Goal: Information Seeking & Learning: Learn about a topic

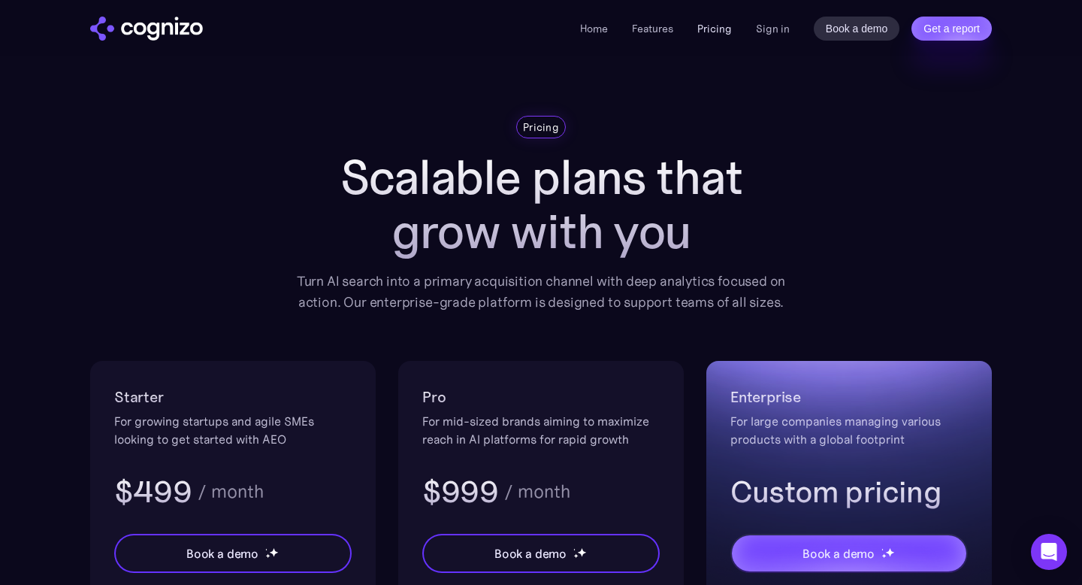
click at [712, 27] on link "Pricing" at bounding box center [715, 29] width 35 height 14
click at [646, 22] on link "Features" at bounding box center [652, 29] width 41 height 14
click at [596, 34] on link "Home" at bounding box center [594, 29] width 28 height 14
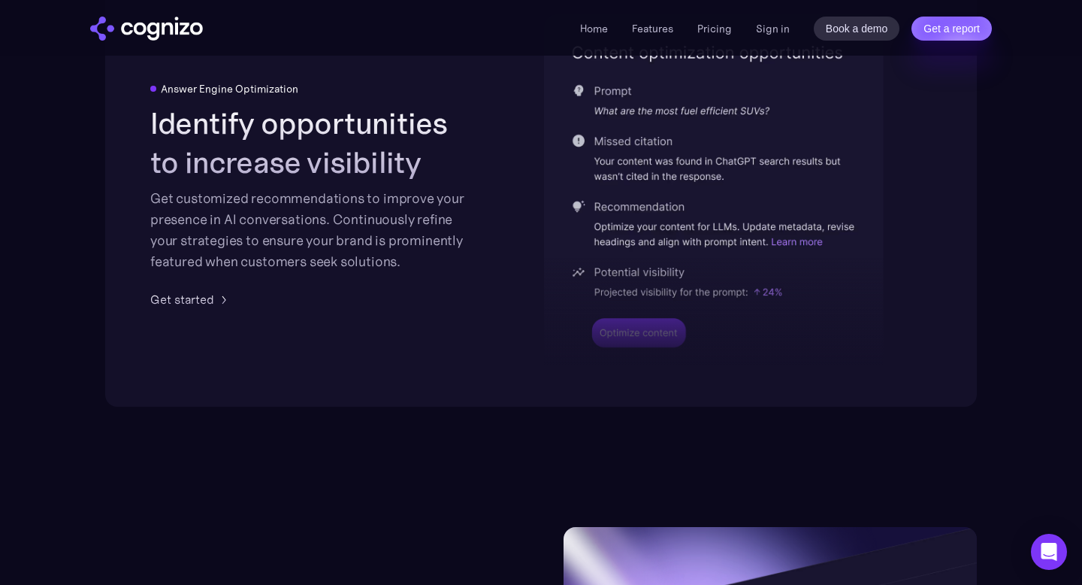
scroll to position [3558, 0]
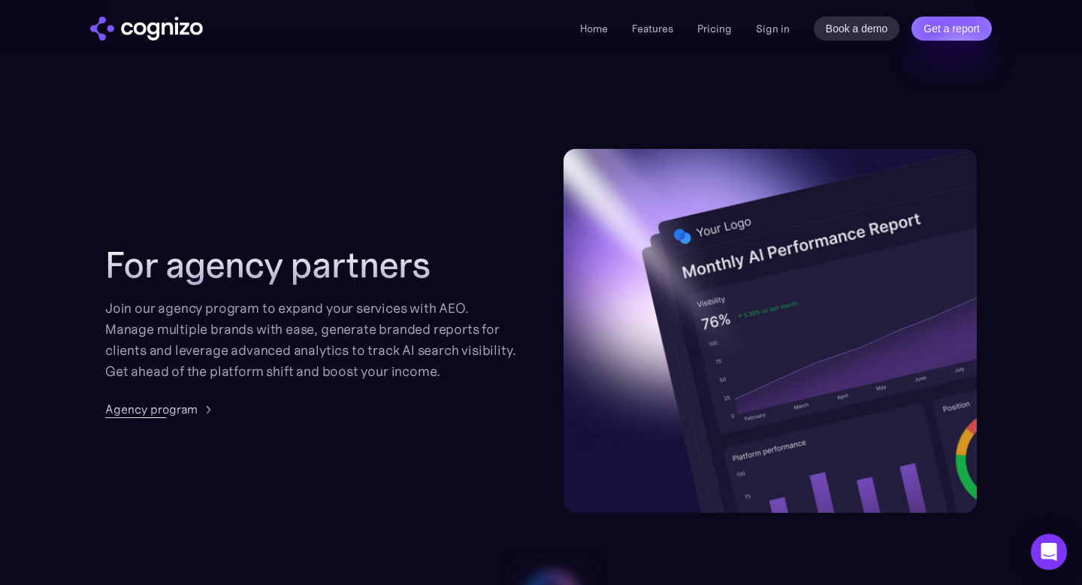
click at [183, 411] on div "Agency program" at bounding box center [151, 409] width 92 height 18
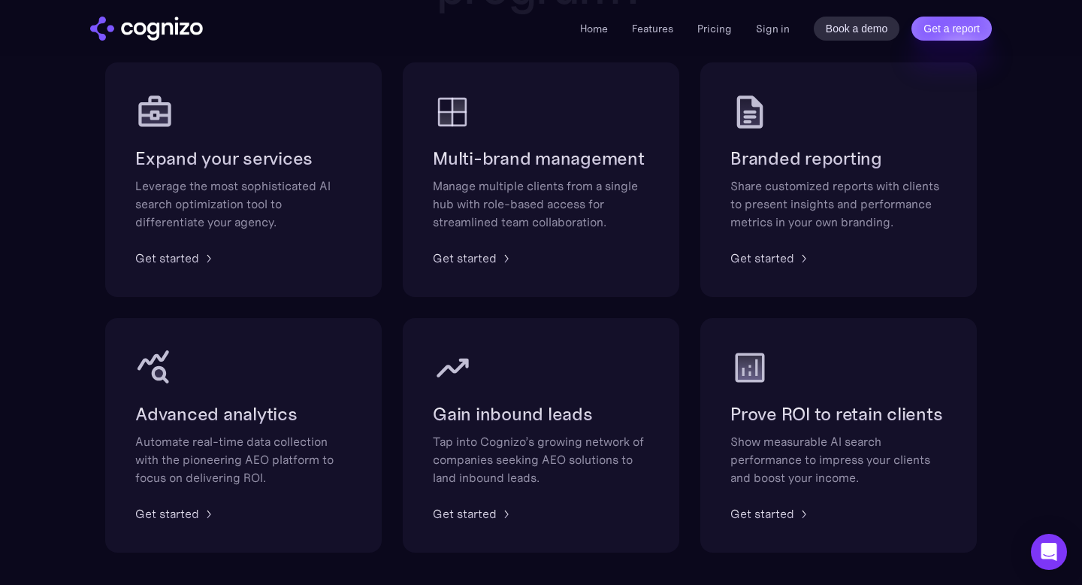
scroll to position [964, 0]
click at [786, 262] on div "Get started" at bounding box center [763, 256] width 64 height 18
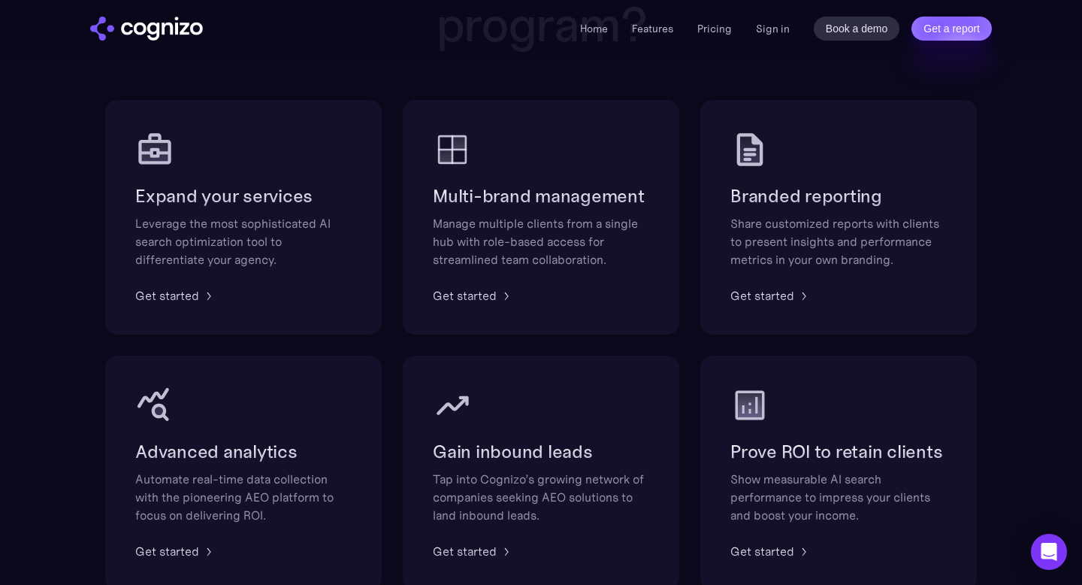
scroll to position [923, 0]
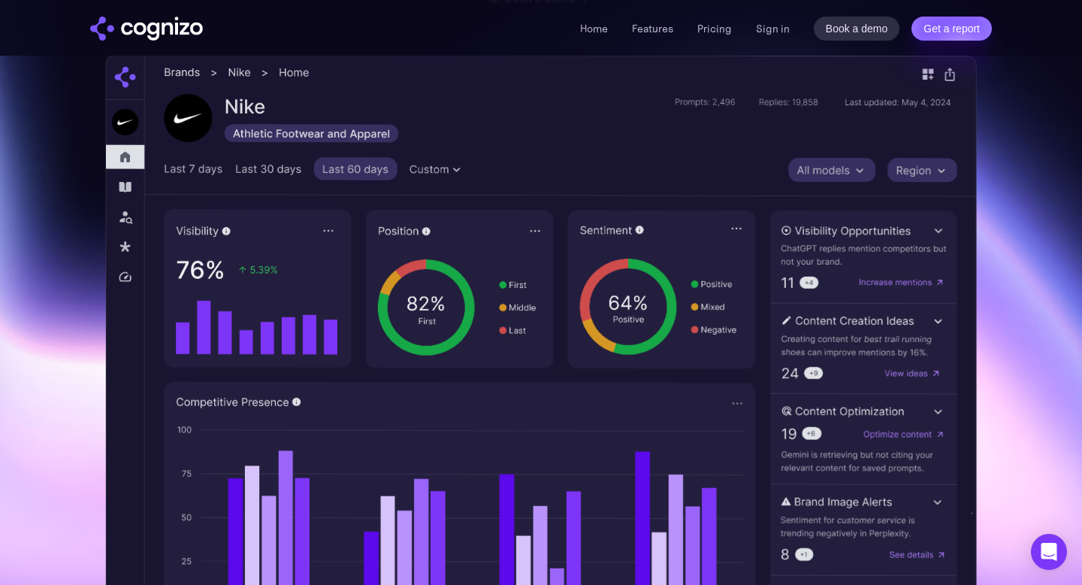
scroll to position [426, 0]
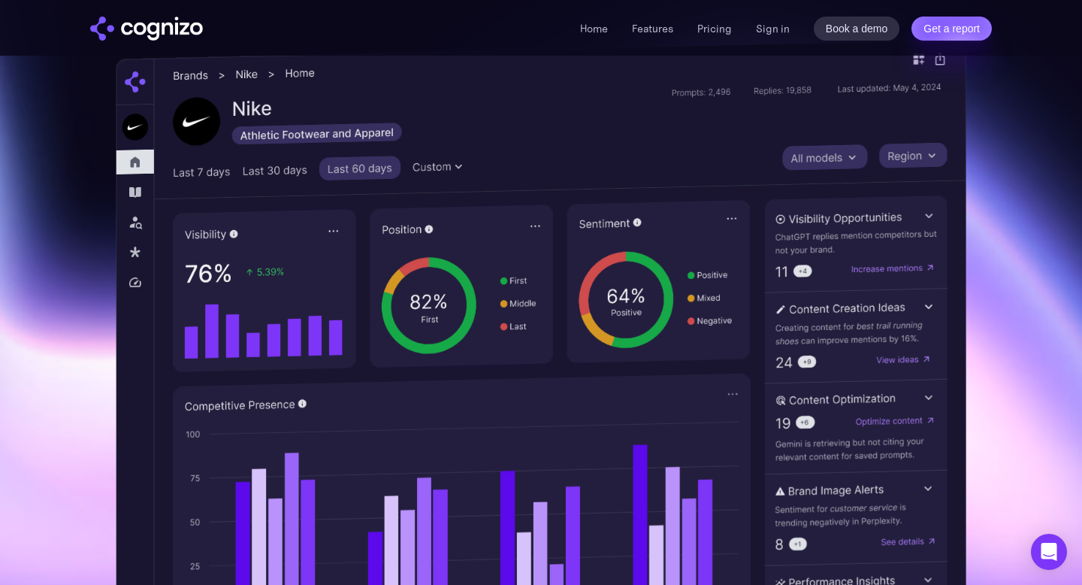
click at [941, 499] on img at bounding box center [541, 362] width 851 height 646
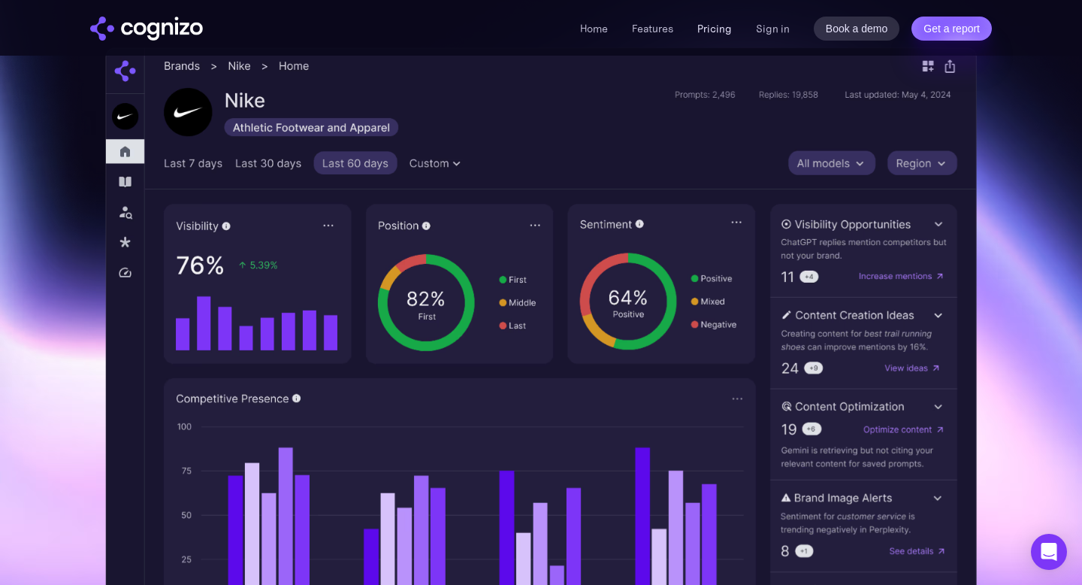
click at [710, 25] on link "Pricing" at bounding box center [715, 29] width 35 height 14
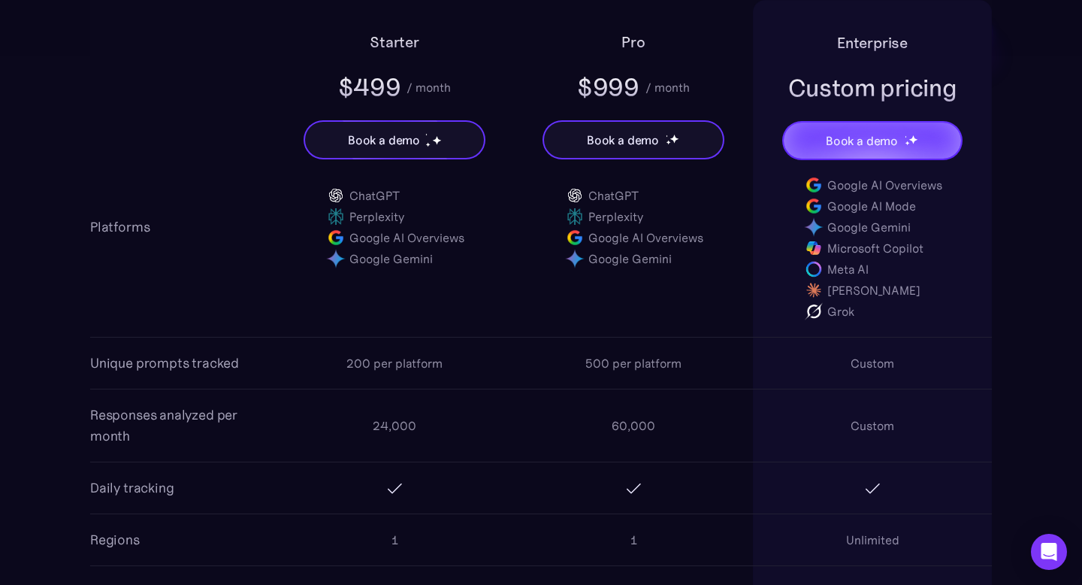
scroll to position [1083, 0]
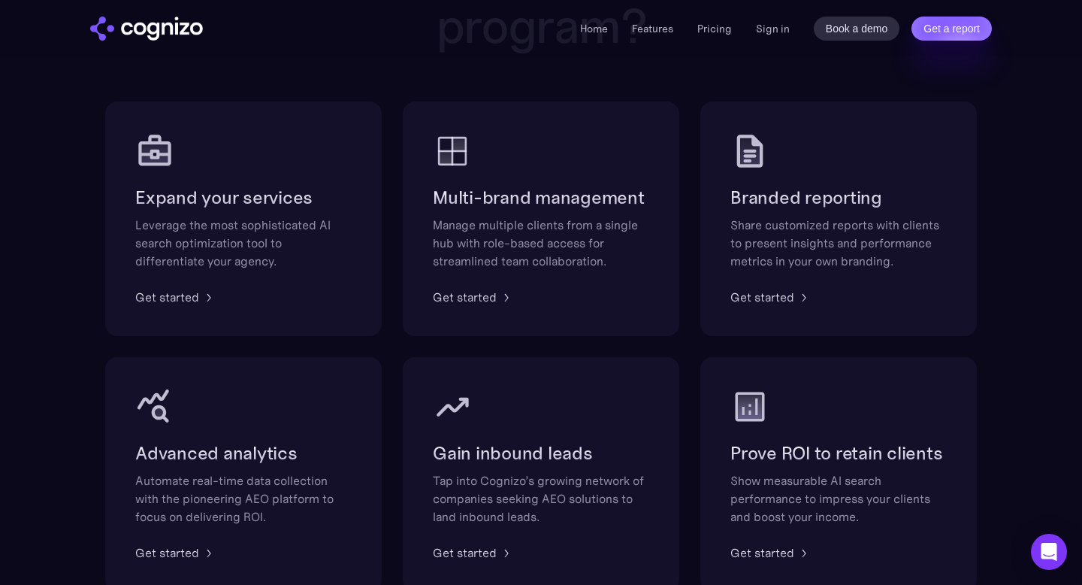
click at [734, 26] on div "Home Features Pricing Book a demo Get a report Sign in Book a demo Get a report" at bounding box center [786, 29] width 412 height 24
click at [731, 27] on link "Pricing" at bounding box center [715, 29] width 35 height 14
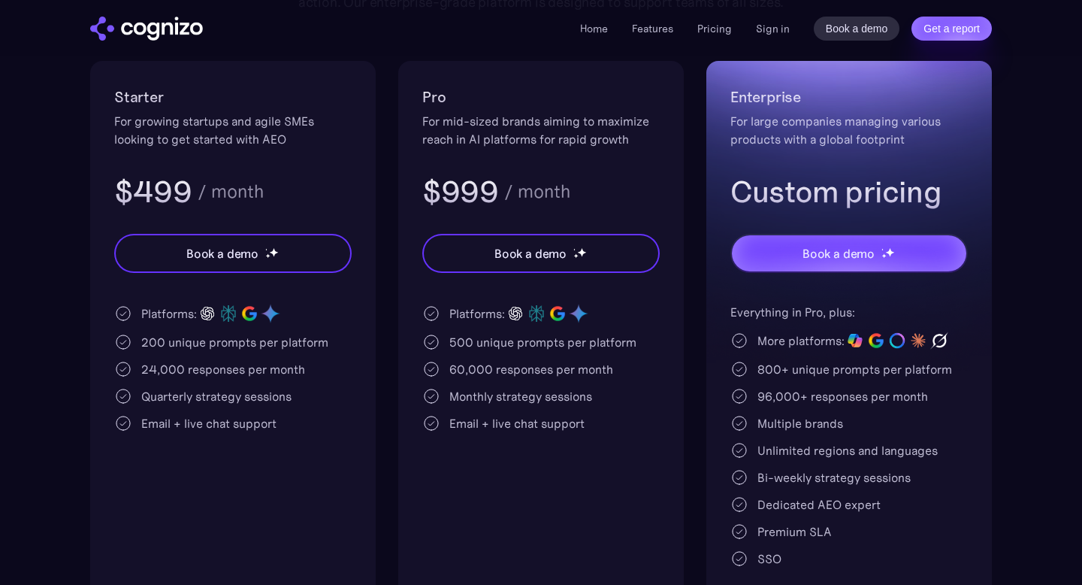
scroll to position [301, 0]
